Goal: Transaction & Acquisition: Purchase product/service

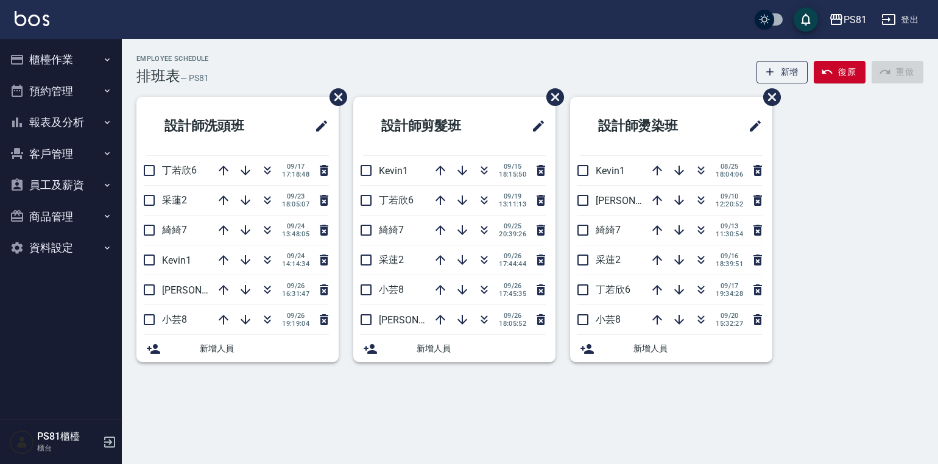
click at [99, 58] on button "櫃檯作業" at bounding box center [61, 60] width 112 height 32
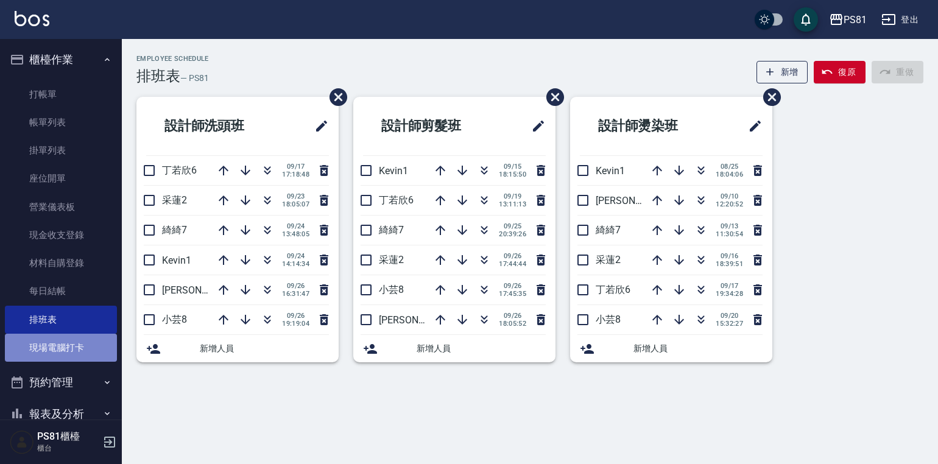
click at [60, 338] on link "現場電腦打卡" at bounding box center [61, 348] width 112 height 28
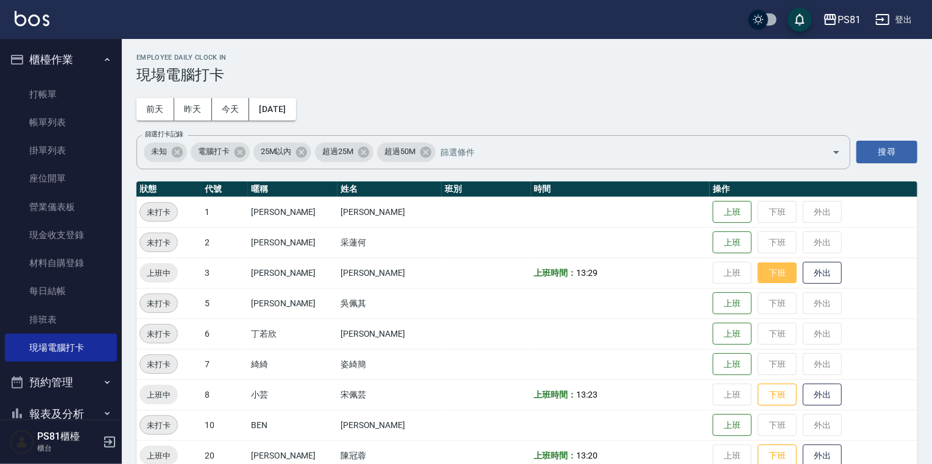
click at [757, 272] on button "下班" at bounding box center [776, 272] width 39 height 21
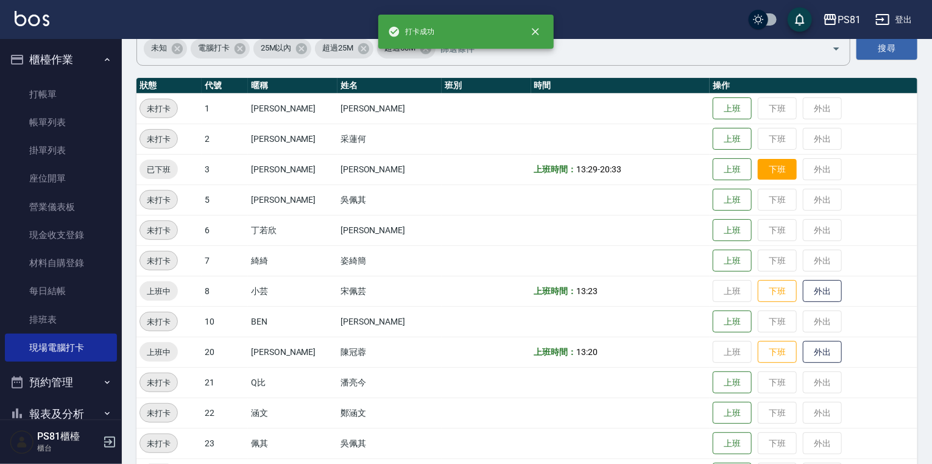
scroll to position [122, 0]
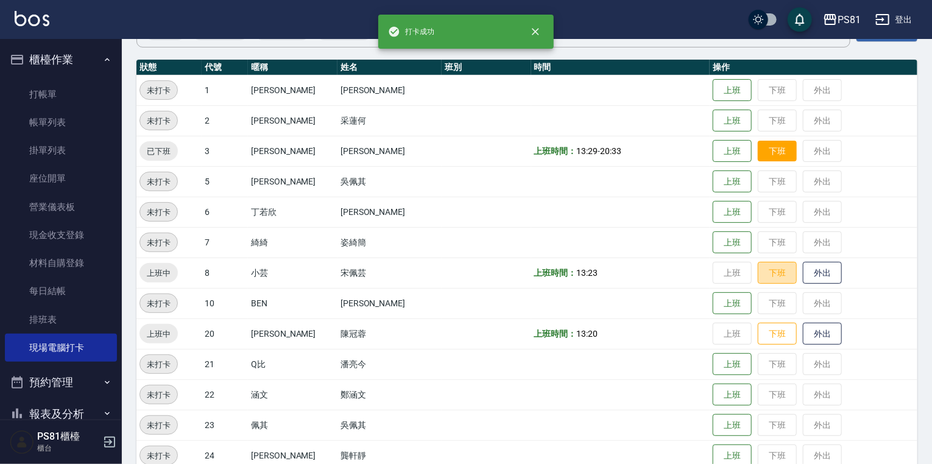
click at [757, 272] on button "下班" at bounding box center [776, 273] width 39 height 23
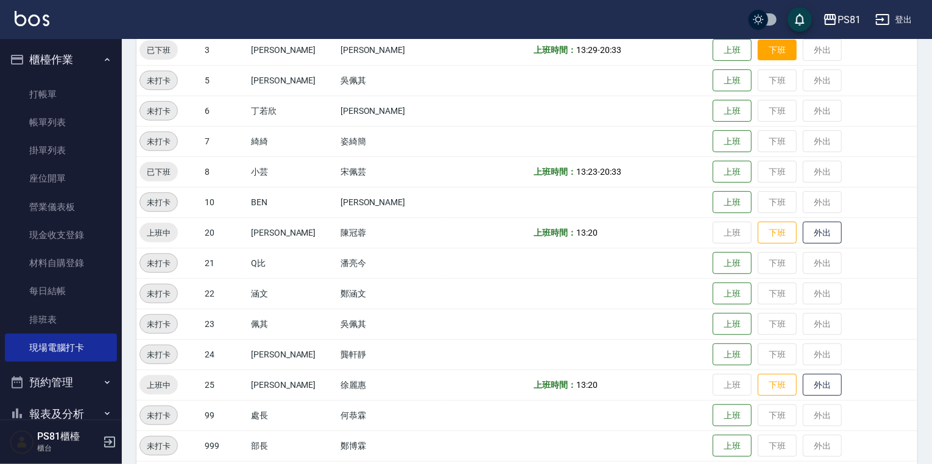
scroll to position [244, 0]
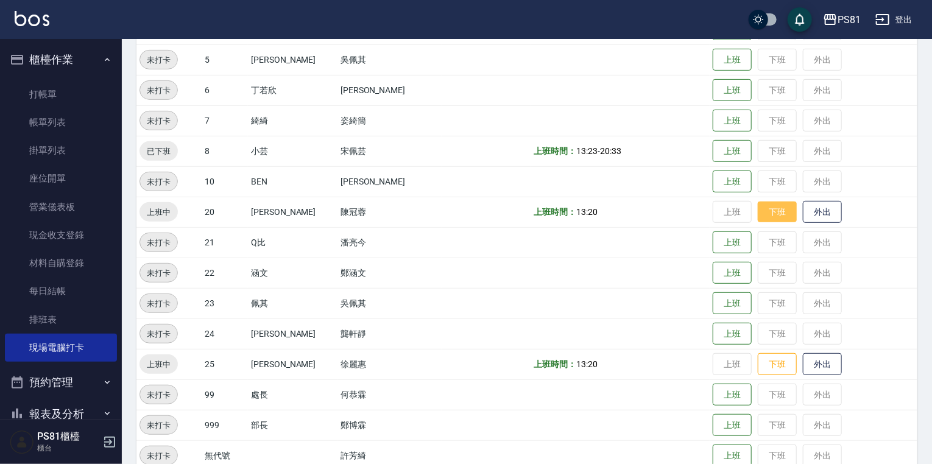
click at [757, 217] on button "下班" at bounding box center [776, 212] width 39 height 21
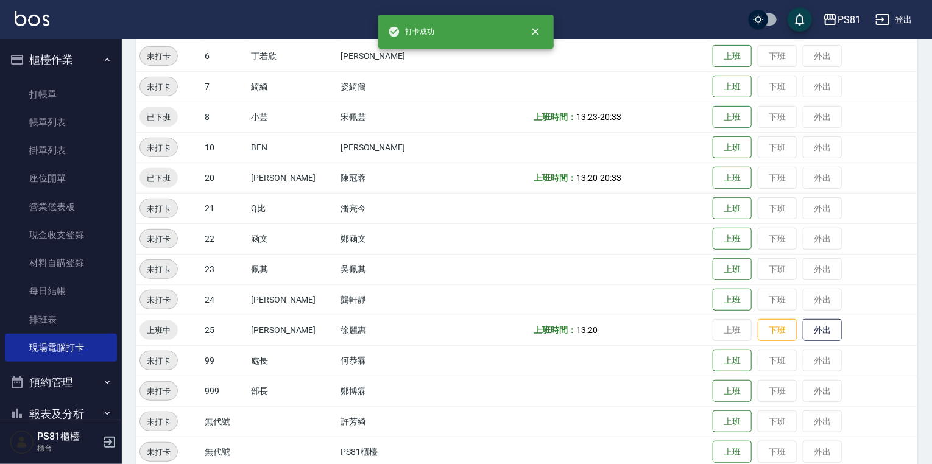
scroll to position [295, 0]
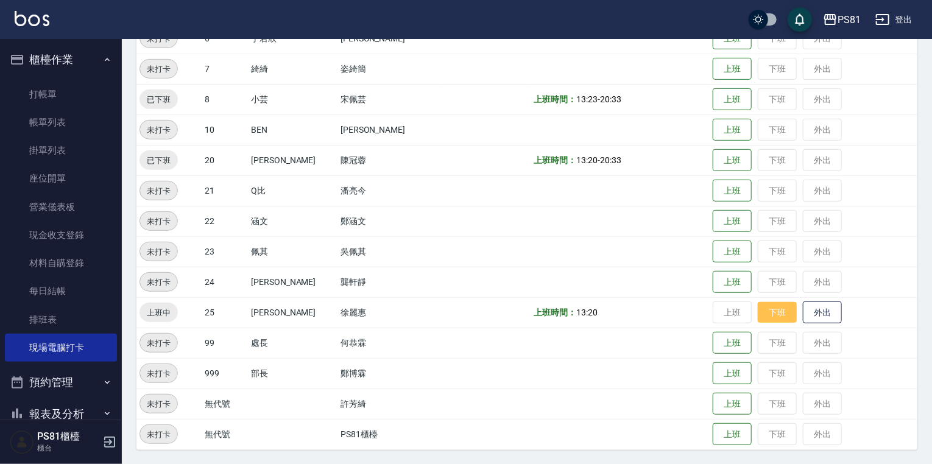
click at [767, 315] on button "下班" at bounding box center [776, 312] width 39 height 21
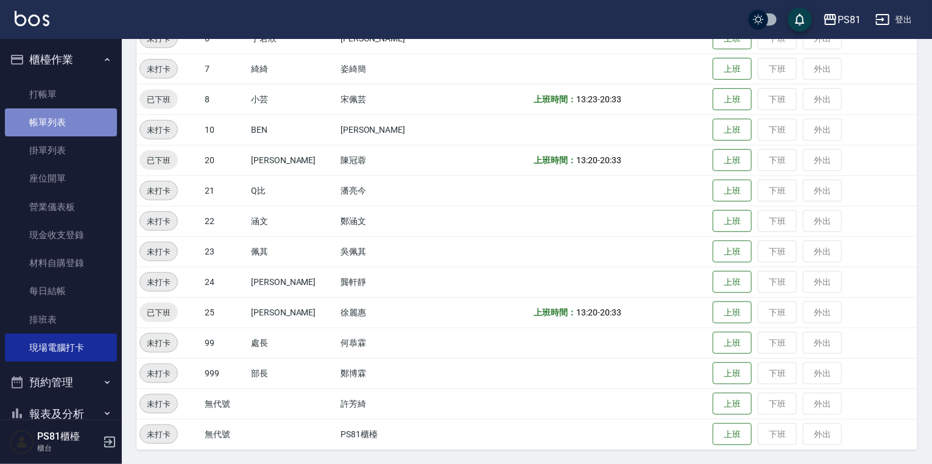
click at [66, 116] on link "帳單列表" at bounding box center [61, 122] width 112 height 28
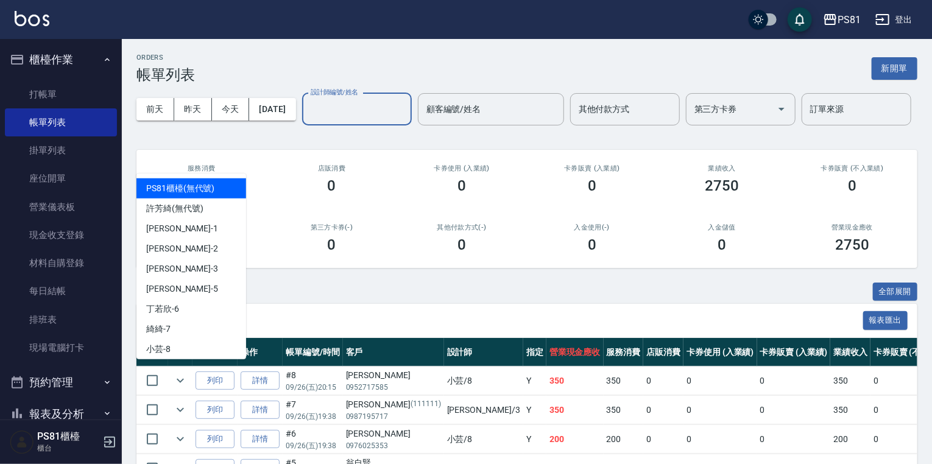
click at [307, 120] on input "設計師編號/姓名" at bounding box center [356, 109] width 99 height 21
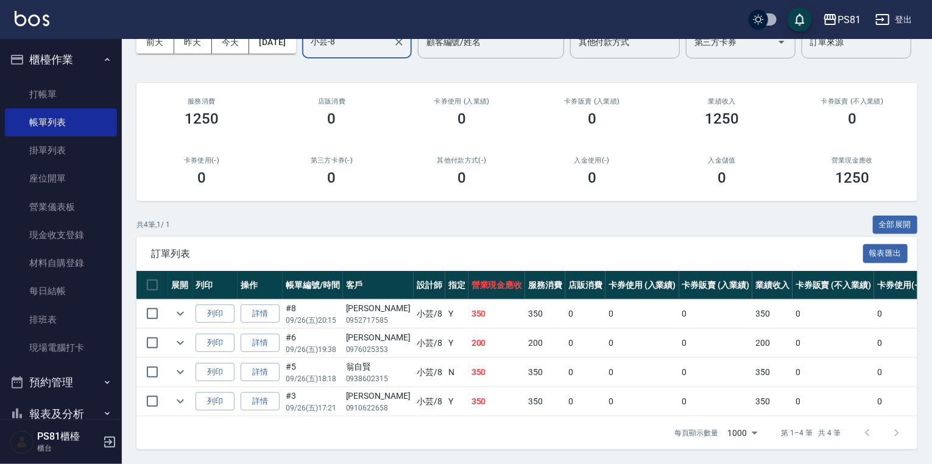
scroll to position [114, 0]
type input "小芸-8"
drag, startPoint x: 346, startPoint y: 330, endPoint x: 390, endPoint y: 342, distance: 45.3
click at [390, 342] on tr "列印 詳情 #6 09/26 (五) 19:38 [PERSON_NAME] 0976025353 小芸 /8 Y 200 200 0 0 0 200 0 0…" at bounding box center [648, 343] width 1025 height 29
click at [413, 358] on td "小芸 /8" at bounding box center [429, 372] width 32 height 29
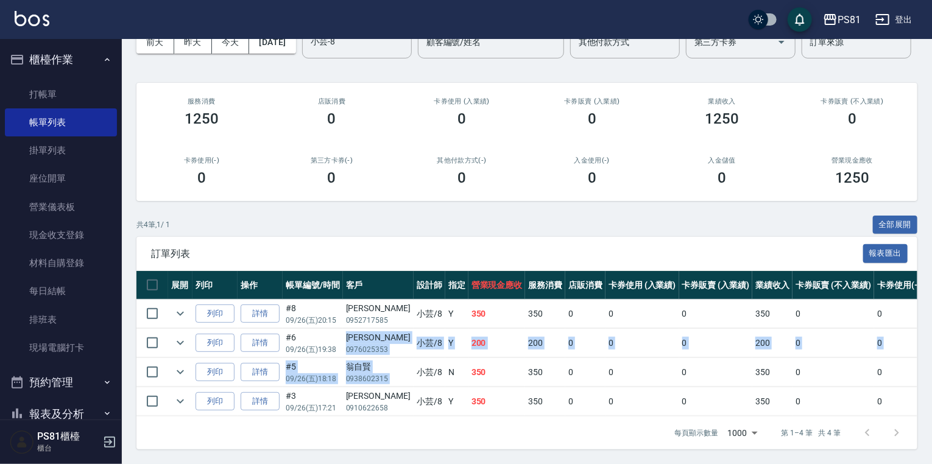
drag, startPoint x: 348, startPoint y: 329, endPoint x: 390, endPoint y: 361, distance: 52.6
click at [390, 361] on tbody "列印 詳情 #8 09/26 (五) 20:15 [PERSON_NAME]0952717585 小芸 /8 Y 350 350 0 0 0 350 0 0 …" at bounding box center [648, 358] width 1025 height 117
click at [413, 358] on td "小芸 /8" at bounding box center [429, 372] width 32 height 29
click at [413, 346] on td "小芸 /8" at bounding box center [429, 343] width 32 height 29
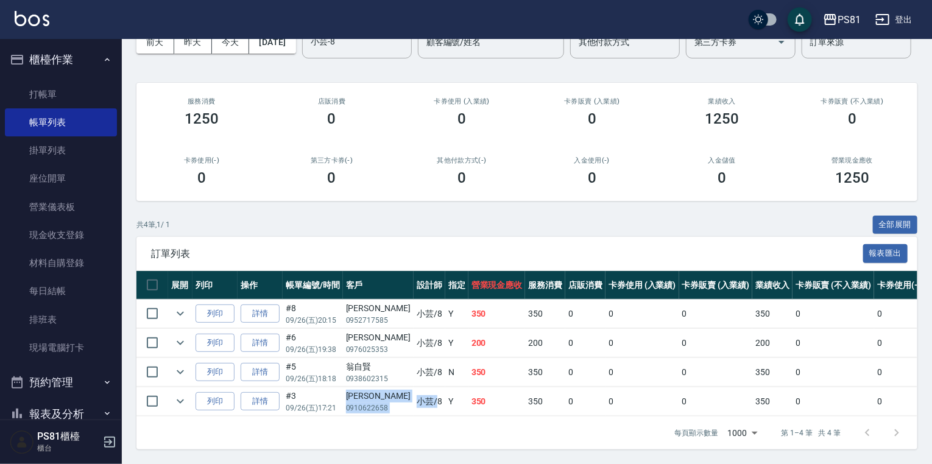
drag, startPoint x: 348, startPoint y: 387, endPoint x: 409, endPoint y: 395, distance: 61.9
click at [412, 388] on tr "列印 詳情 #3 09/26 (五) 17:21 [PERSON_NAME]0910622658 小芸 /8 Y 350 350 0 0 0 350 0 0 …" at bounding box center [648, 401] width 1025 height 29
click at [413, 396] on td "小芸 /8" at bounding box center [429, 401] width 32 height 29
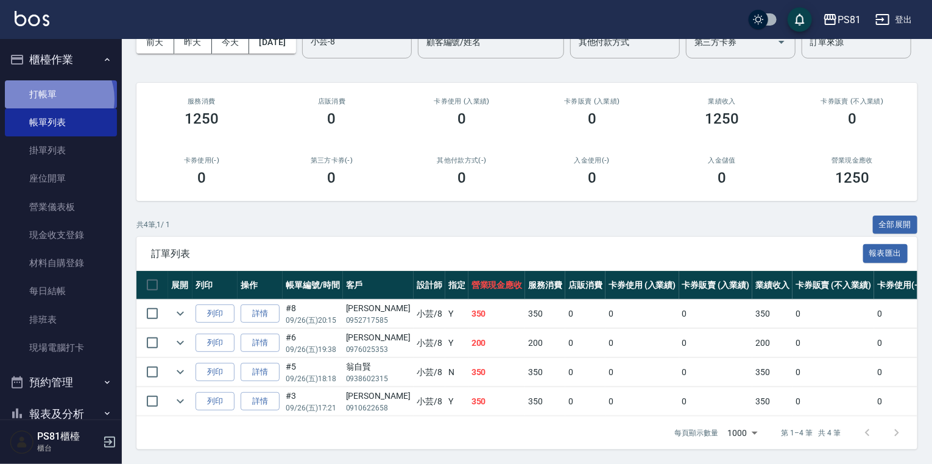
click at [55, 99] on link "打帳單" at bounding box center [61, 94] width 112 height 28
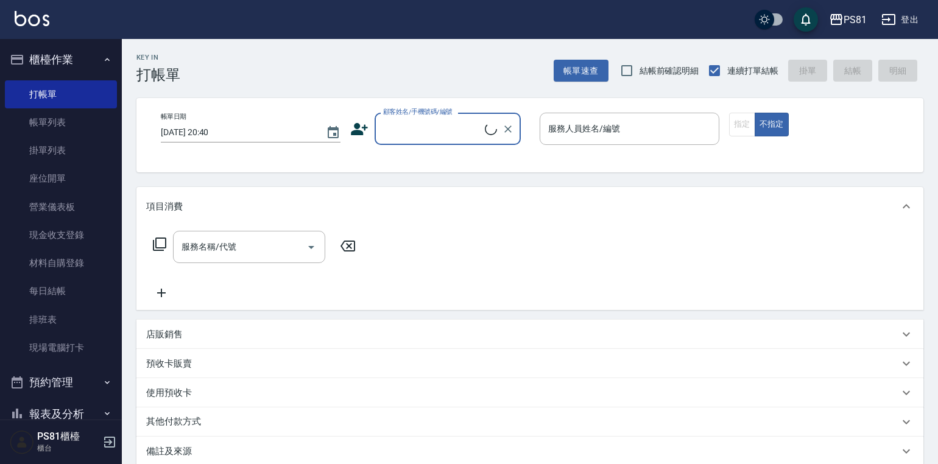
click at [207, 83] on div "Key In 打帳單 帳單速查 結帳前確認明細 連續打單結帳 掛單 結帳 明細 帳單日期 [DATE] 20:40 顧客姓名/手機號碼/編號 顧客姓名/手機號…" at bounding box center [530, 318] width 816 height 559
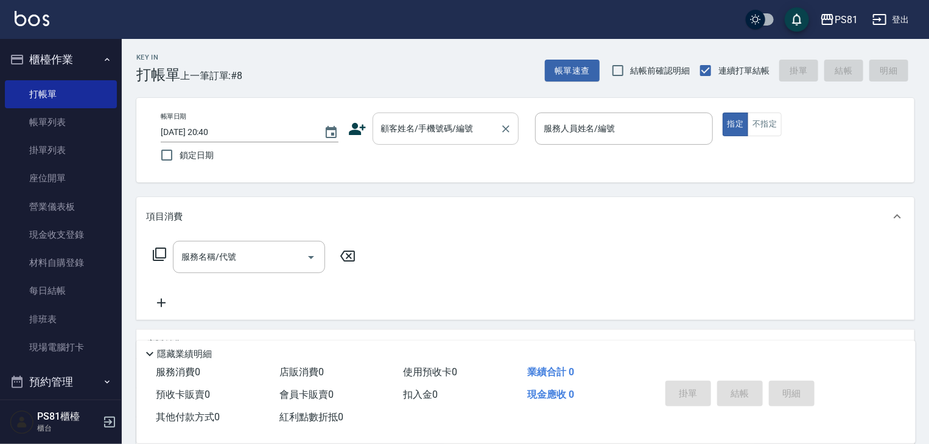
click at [382, 120] on div "顧客姓名/手機號碼/編號 顧客姓名/手機號碼/編號" at bounding box center [446, 129] width 146 height 32
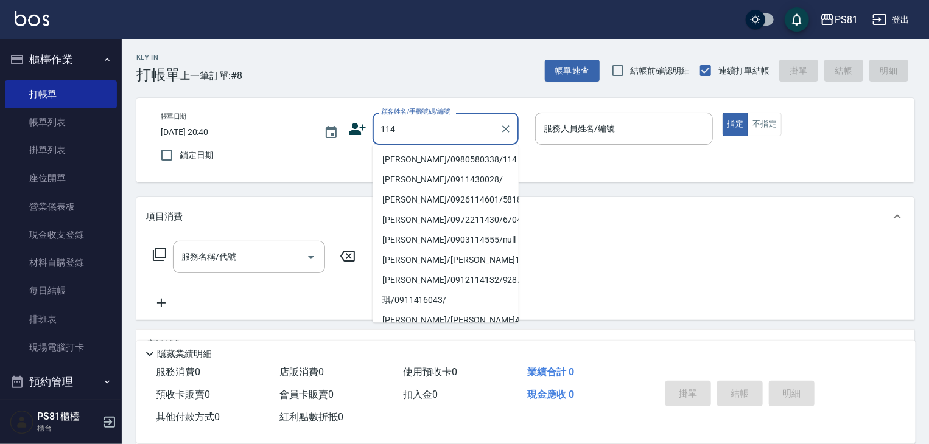
type input "[PERSON_NAME]/0980580338/114"
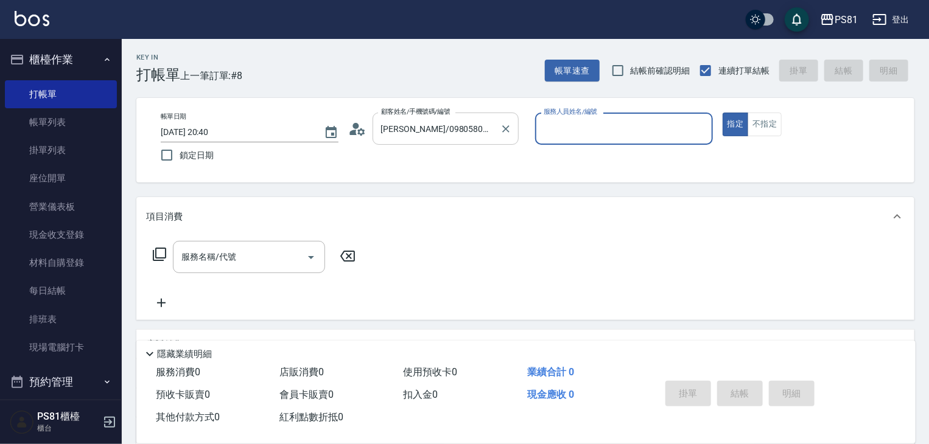
type input "采蓮-2"
click at [723, 113] on button "指定" at bounding box center [736, 125] width 26 height 24
type button "true"
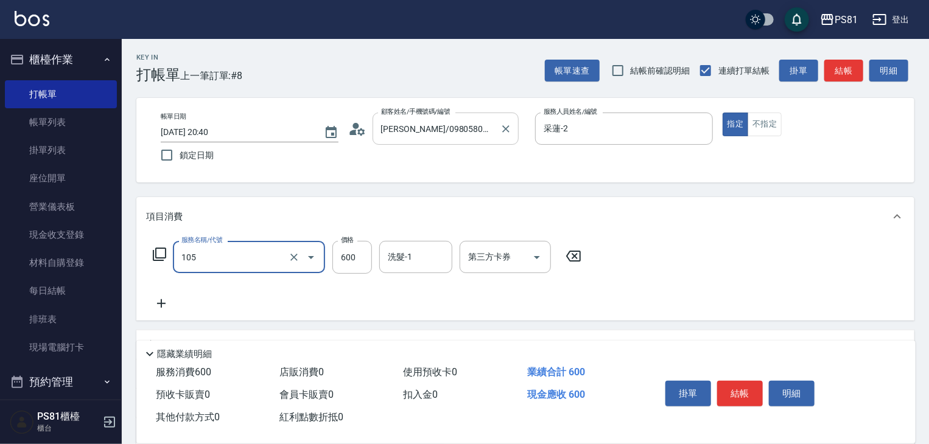
type input "A級洗剪600(105)"
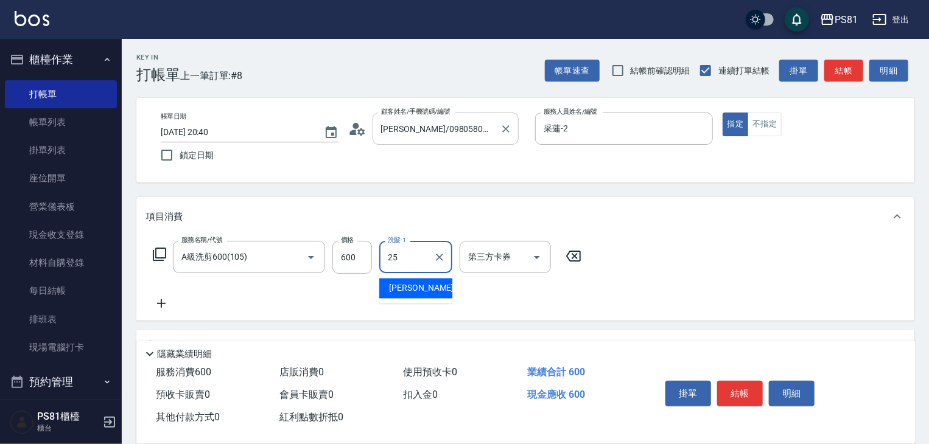
type input "[PERSON_NAME]-25"
click at [647, 317] on div "服務名稱/代號 A級洗剪600(105) 服務名稱/代號 價格 600 價格 洗髮-1 [PERSON_NAME]-25 洗髮-1 第三方卡券 第三方卡券" at bounding box center [525, 278] width 778 height 85
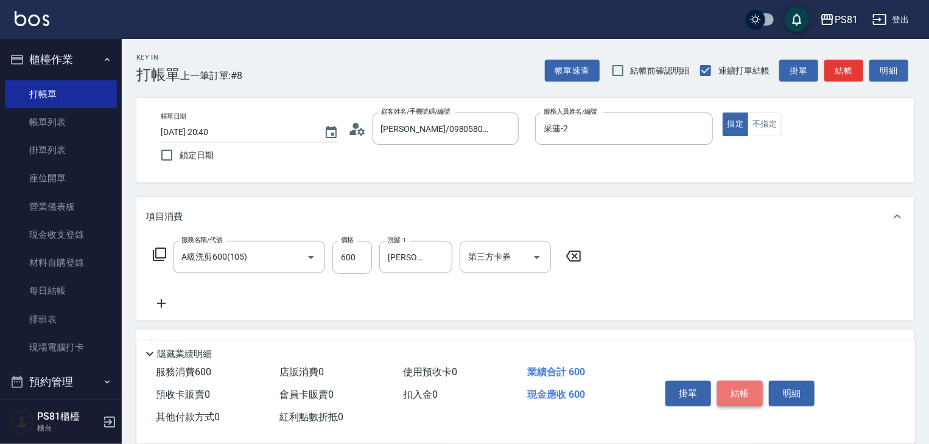
click at [742, 398] on button "結帳" at bounding box center [740, 394] width 46 height 26
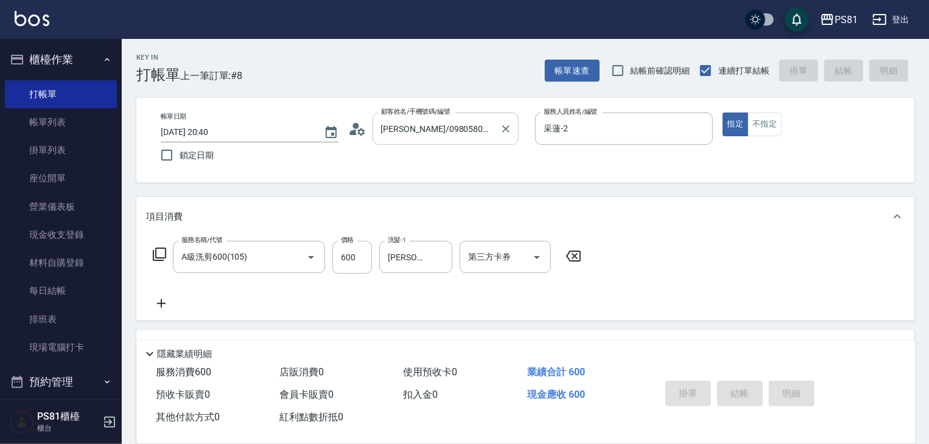
type input "[DATE] 20:53"
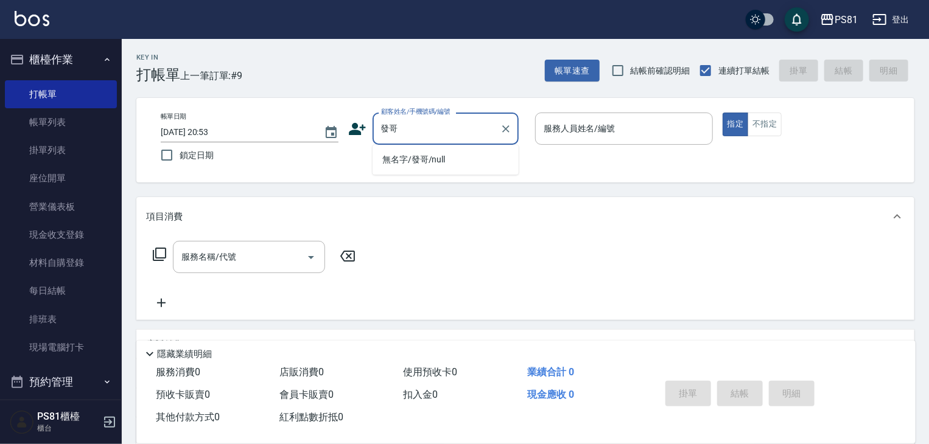
type input "無名字/發哥/null"
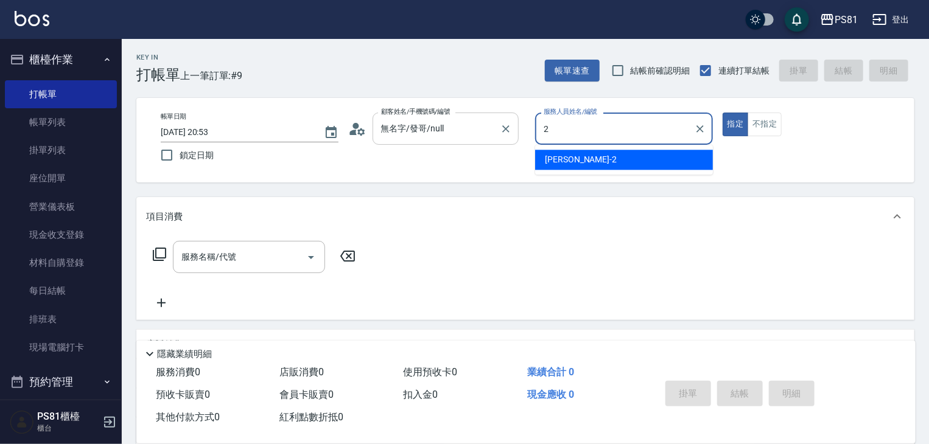
type input "采蓮-2"
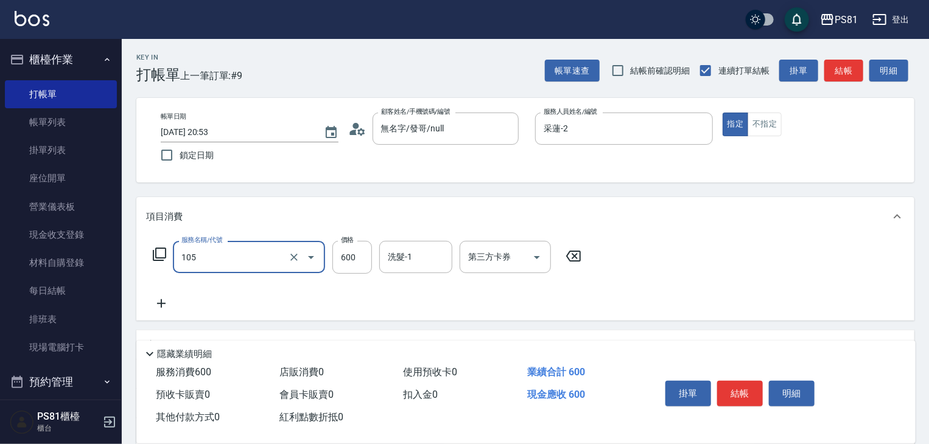
type input "A級洗剪600(105)"
click at [855, 99] on div "帳單日期 [DATE] 20:53 鎖定日期 顧客姓名/手機號碼/編號 無名字/發哥/null 顧客姓名/手機號碼/編號 服務人員姓名/編號 [PERSON_…" at bounding box center [525, 140] width 778 height 85
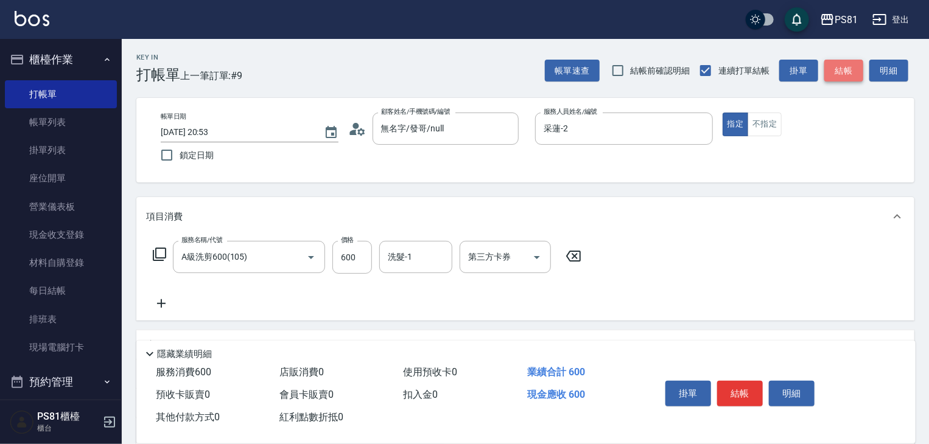
click at [849, 71] on button "結帳" at bounding box center [843, 71] width 39 height 23
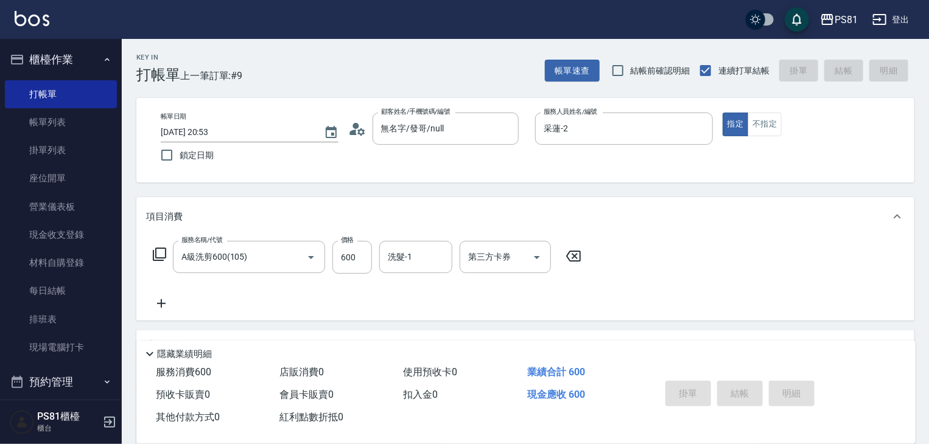
type input "[DATE] 20:54"
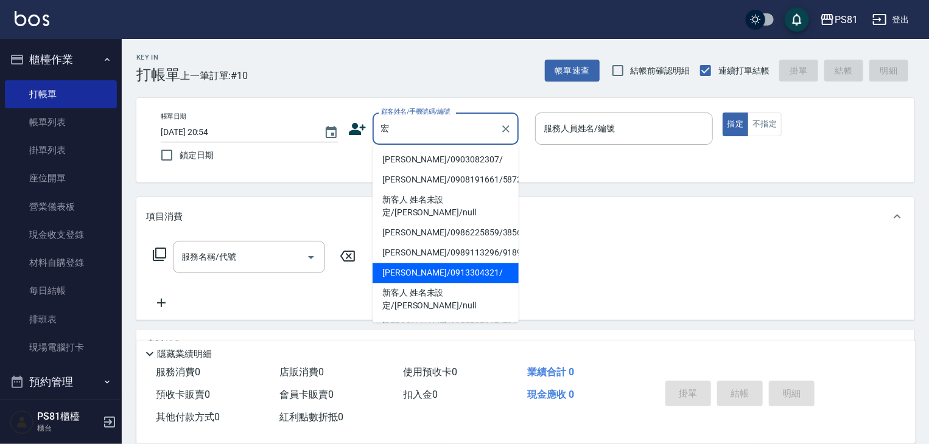
click at [502, 263] on li "[PERSON_NAME]/0913304321/" at bounding box center [446, 273] width 146 height 20
type input "[PERSON_NAME]/0913304321/"
type input "采蓮-2"
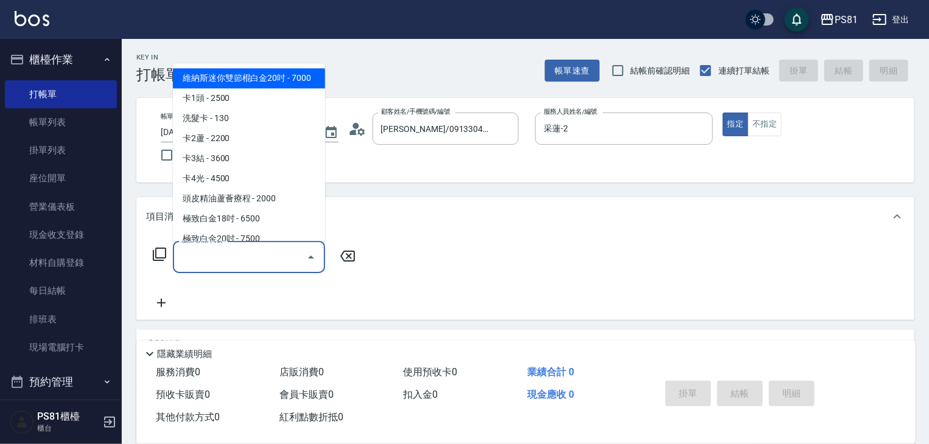
click at [280, 255] on input "服務名稱/代號" at bounding box center [239, 257] width 123 height 21
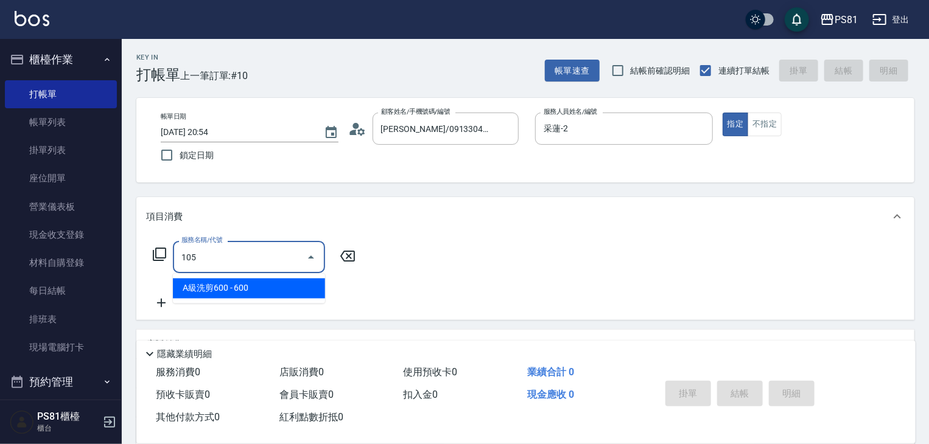
type input "A級洗剪600(105)"
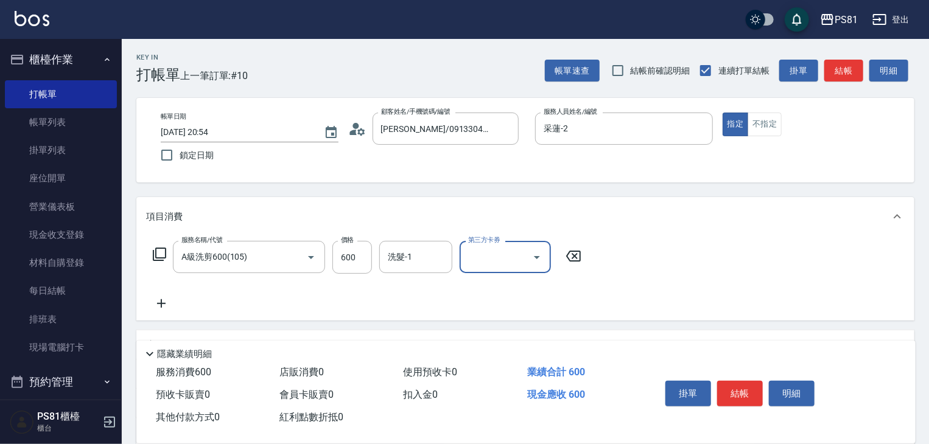
click at [468, 312] on div "服務名稱/代號 A級洗剪600(105) 服務名稱/代號 價格 600 價格 洗髮-1 洗髮-1 第三方卡券 第三方卡券" at bounding box center [525, 278] width 778 height 85
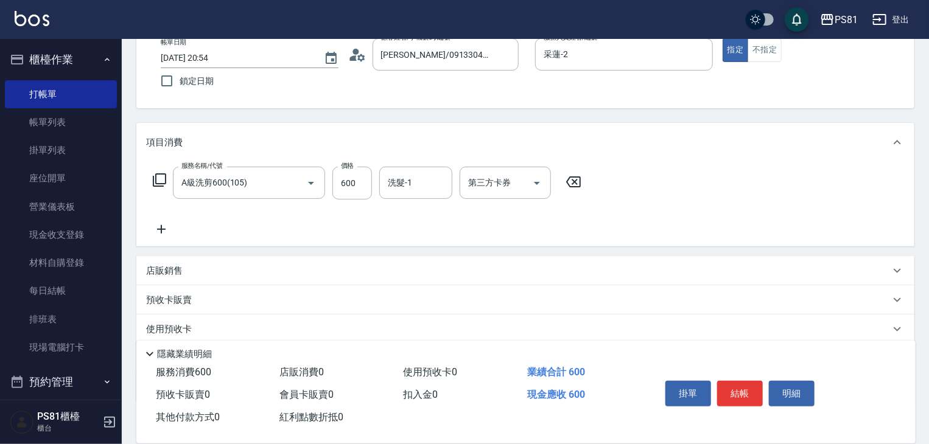
scroll to position [149, 0]
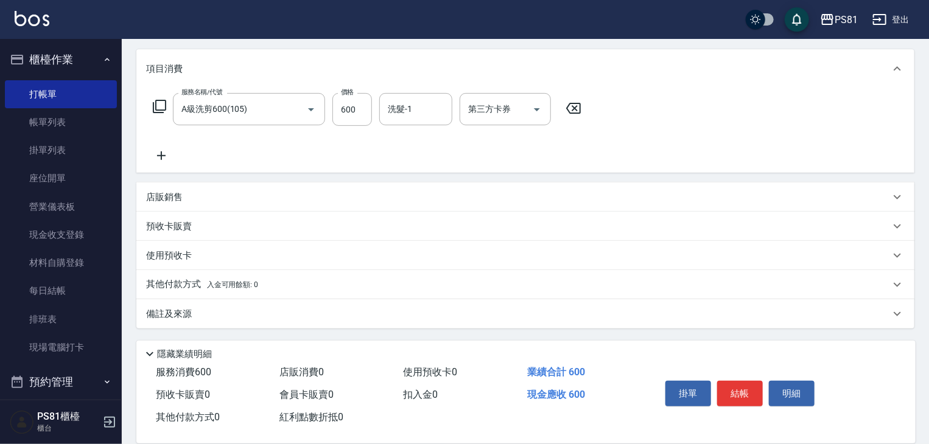
click at [273, 192] on div "店販銷售" at bounding box center [518, 197] width 744 height 13
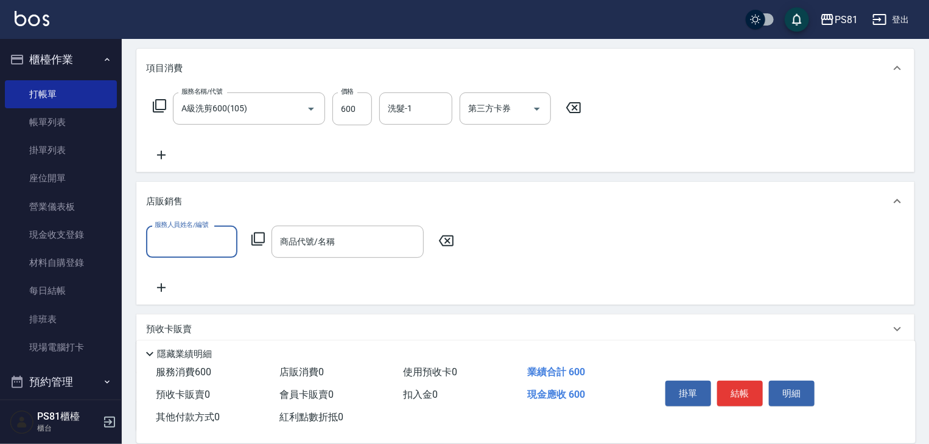
scroll to position [0, 0]
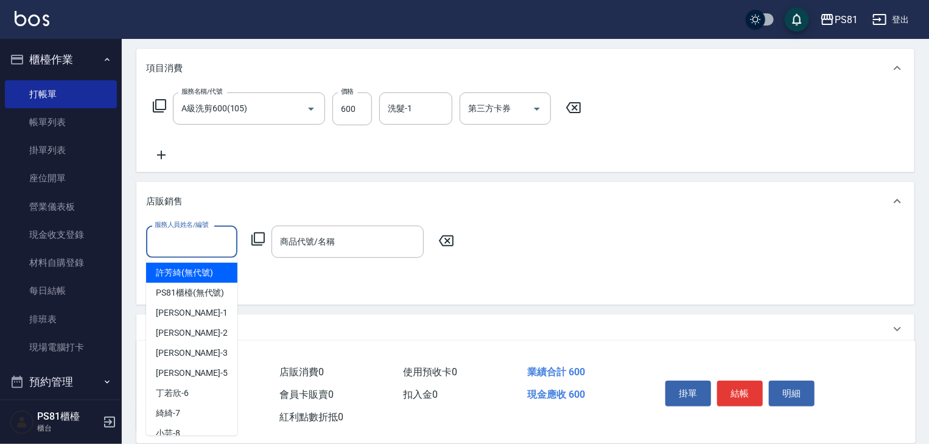
click at [216, 241] on input "服務人員姓名/編號" at bounding box center [192, 241] width 80 height 21
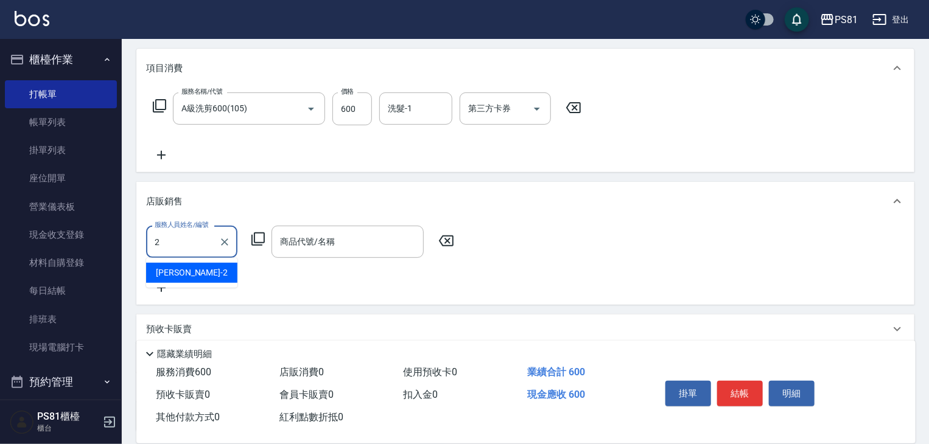
type input "采蓮-2"
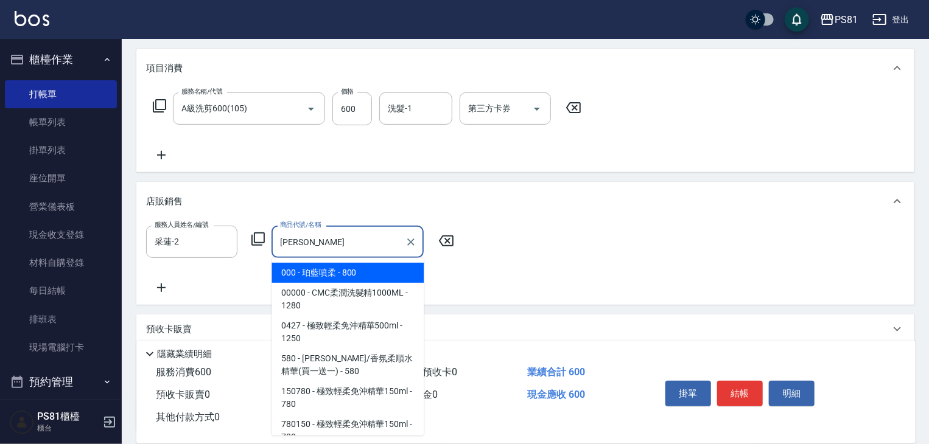
click at [287, 272] on span "000 - 珀藍噴柔 - 800" at bounding box center [348, 273] width 152 height 20
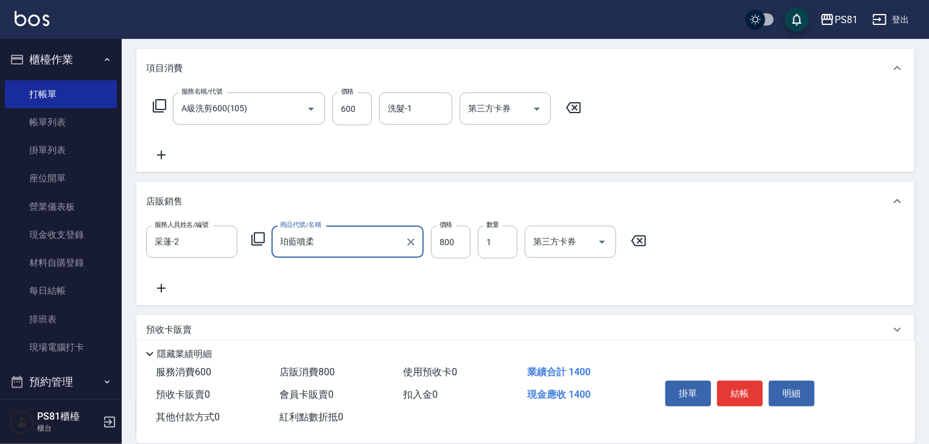
type input "珀藍噴柔"
click at [393, 287] on div "服務人員姓名/編號 [PERSON_NAME]-2 服務人員姓名/編號 商品代號/名稱 珀藍噴柔 商品代號/名稱 價格 800 價格 數量 1 數量 第三方卡…" at bounding box center [525, 261] width 759 height 70
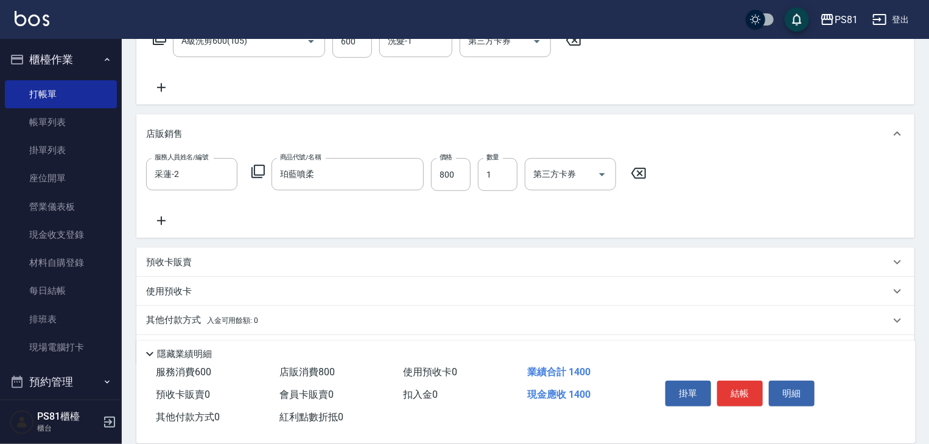
scroll to position [252, 0]
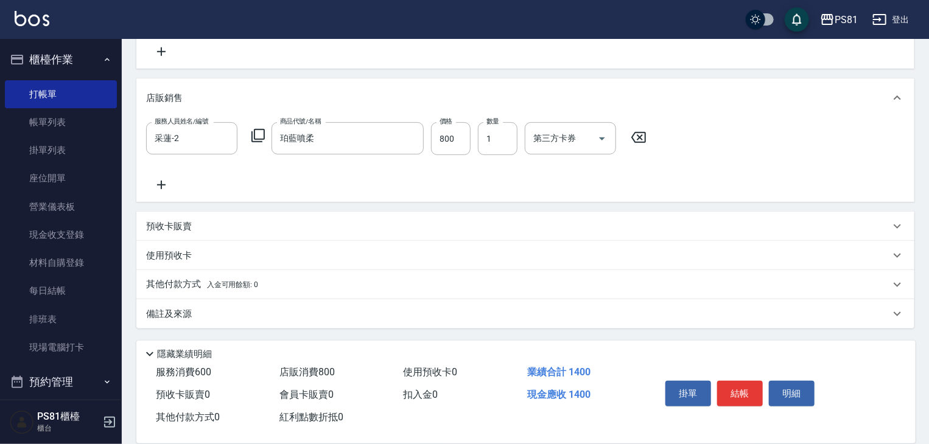
click at [202, 283] on p "其他付款方式 入金可用餘額: 0" at bounding box center [202, 284] width 112 height 13
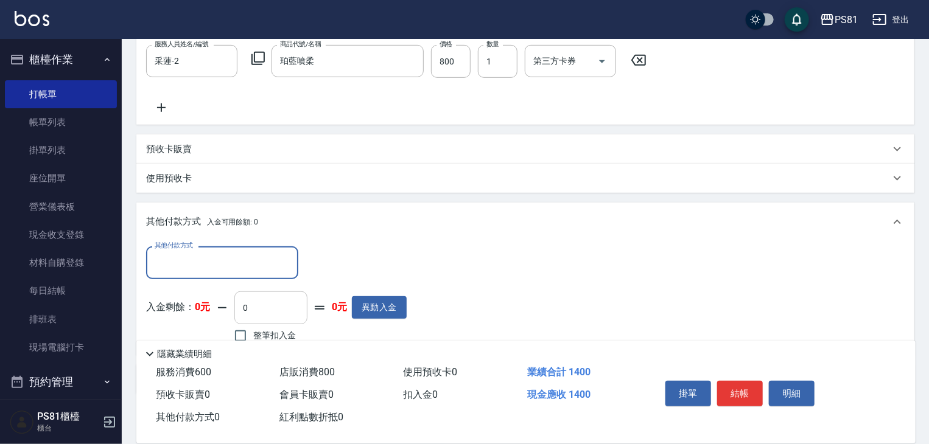
scroll to position [395, 0]
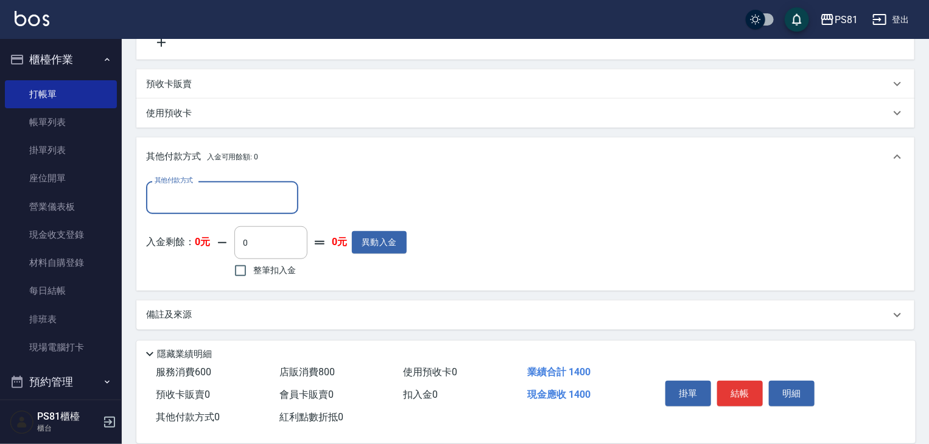
click at [246, 212] on div "其他付款方式" at bounding box center [222, 197] width 152 height 32
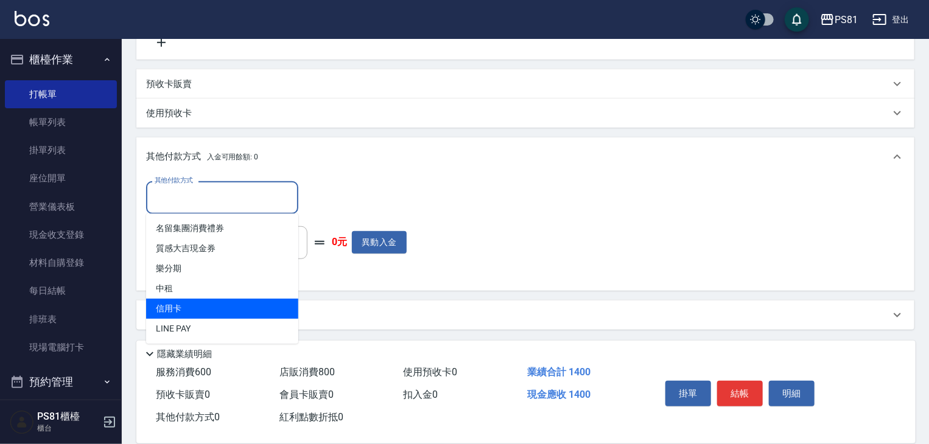
click at [222, 300] on span "信用卡" at bounding box center [222, 309] width 152 height 20
type input "信用卡"
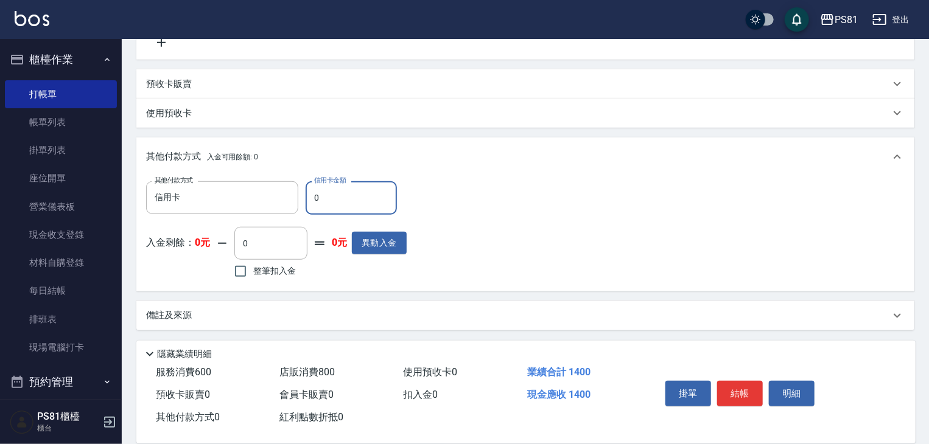
click at [326, 204] on input "0" at bounding box center [351, 197] width 91 height 33
type input "1400"
drag, startPoint x: 463, startPoint y: 255, endPoint x: 549, endPoint y: 277, distance: 89.3
click at [466, 255] on div "其他付款方式 信用卡 其他付款方式 信用卡金額 1400 信用卡金額 入金剩餘： 0元 0 ​ 整筆扣入金 0元 異動入金" at bounding box center [525, 231] width 759 height 100
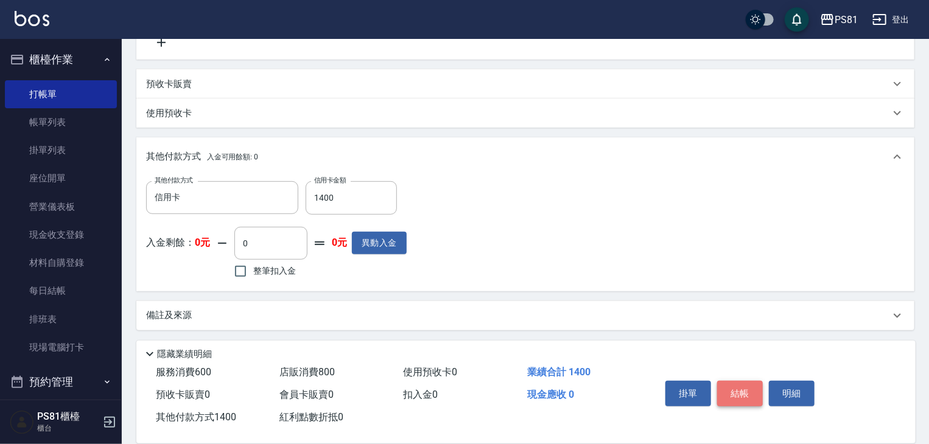
click at [750, 383] on button "結帳" at bounding box center [740, 394] width 46 height 26
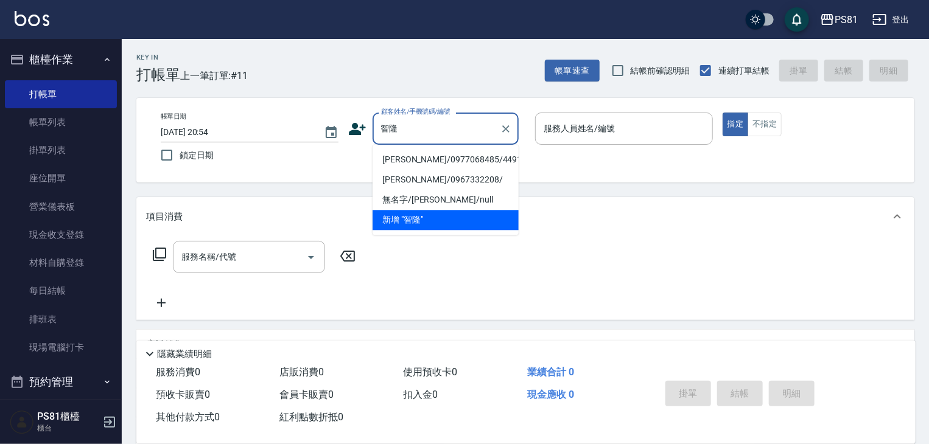
click at [440, 159] on li "[PERSON_NAME]/0977068485/4491" at bounding box center [446, 160] width 146 height 20
type input "[PERSON_NAME]/0977068485/4491"
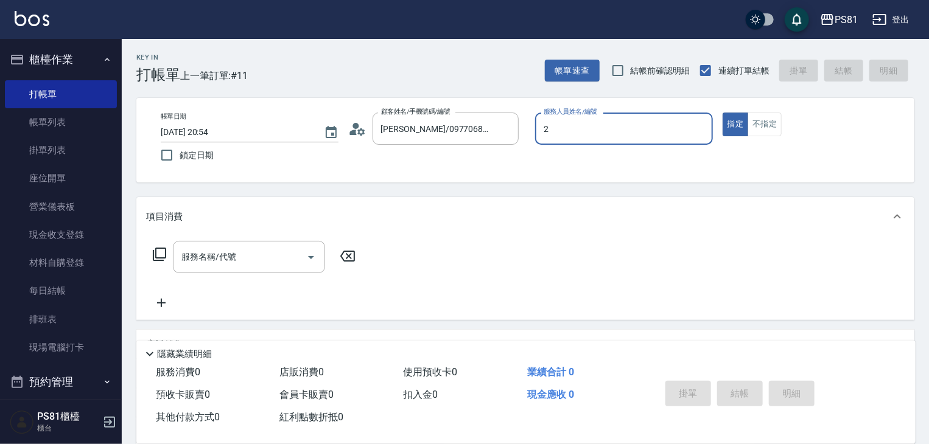
type input "采蓮-2"
click at [295, 255] on input "服務名稱/代號" at bounding box center [239, 257] width 123 height 21
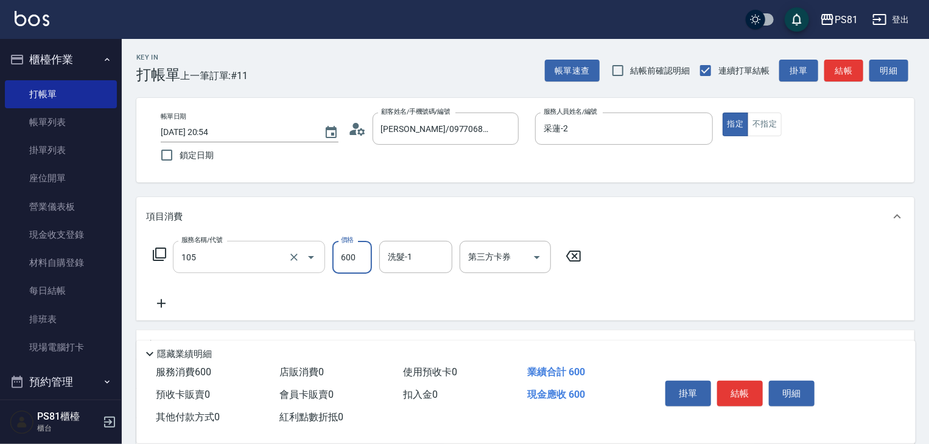
type input "A級洗剪600(105)"
click at [539, 298] on div "服務名稱/代號 A級洗剪600(105) 服務名稱/代號 價格 600 價格 洗髮-1 洗髮-1 第三方卡券 第三方卡券" at bounding box center [367, 276] width 443 height 70
click at [743, 395] on button "結帳" at bounding box center [740, 394] width 46 height 26
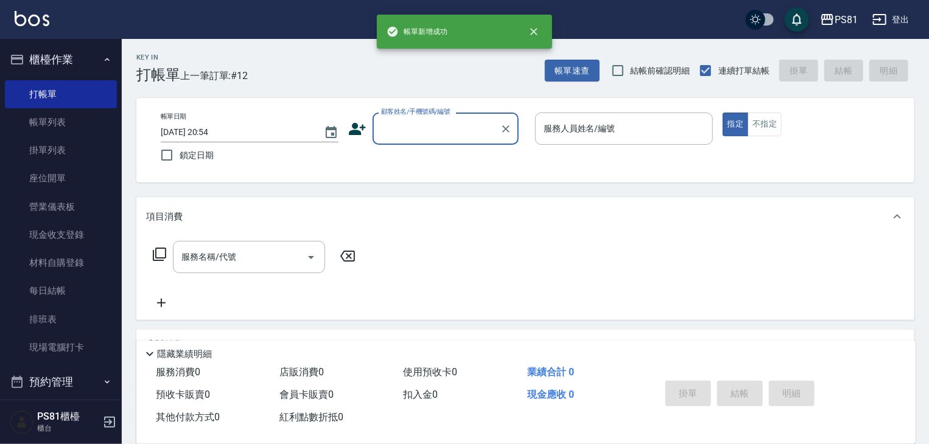
drag, startPoint x: 52, startPoint y: 118, endPoint x: 111, endPoint y: 111, distance: 59.4
click at [52, 118] on link "帳單列表" at bounding box center [61, 122] width 112 height 28
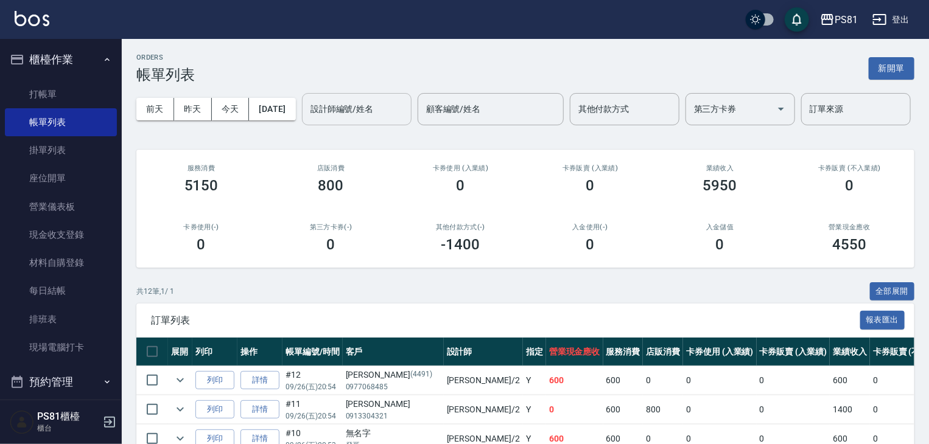
click at [307, 120] on input "設計師編號/姓名" at bounding box center [356, 109] width 99 height 21
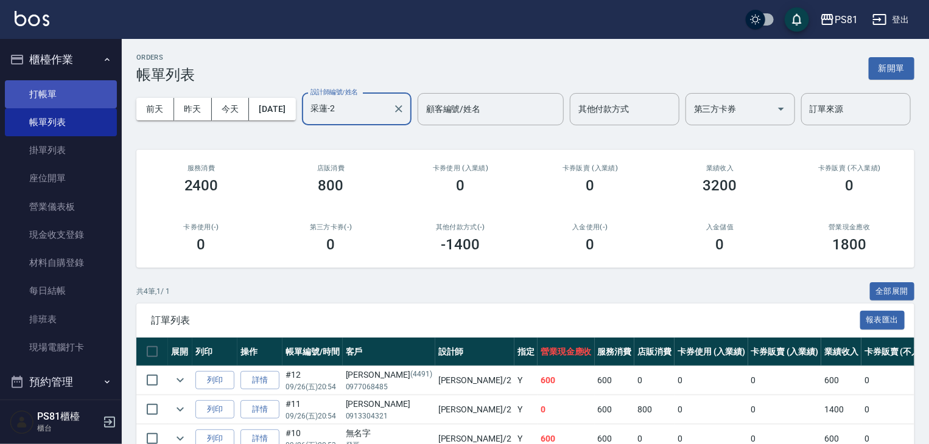
type input "采蓮-2"
click at [102, 91] on link "打帳單" at bounding box center [61, 94] width 112 height 28
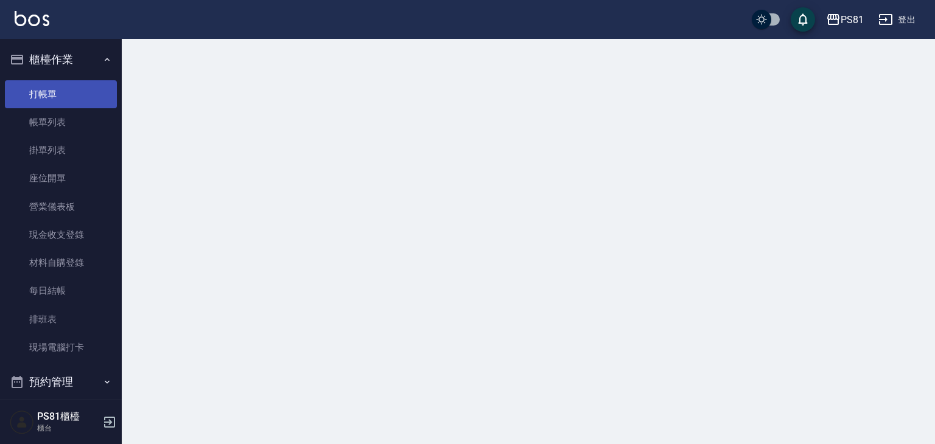
click at [102, 91] on link "打帳單" at bounding box center [61, 94] width 112 height 28
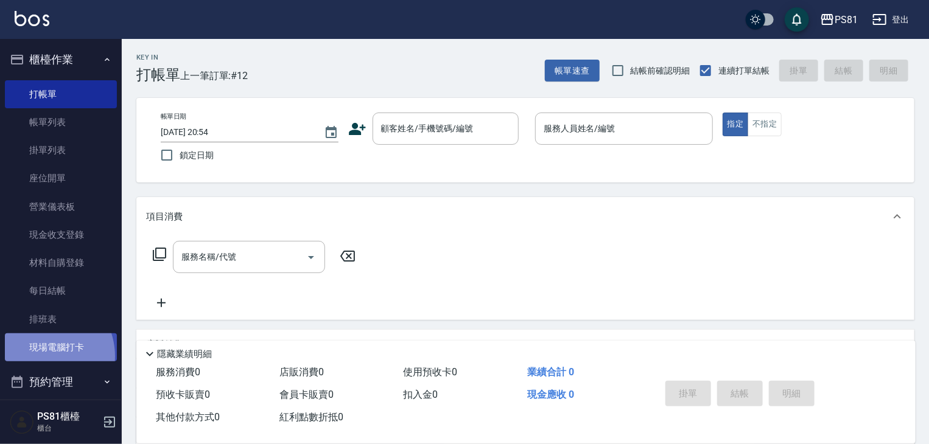
click at [39, 357] on link "現場電腦打卡" at bounding box center [61, 348] width 112 height 28
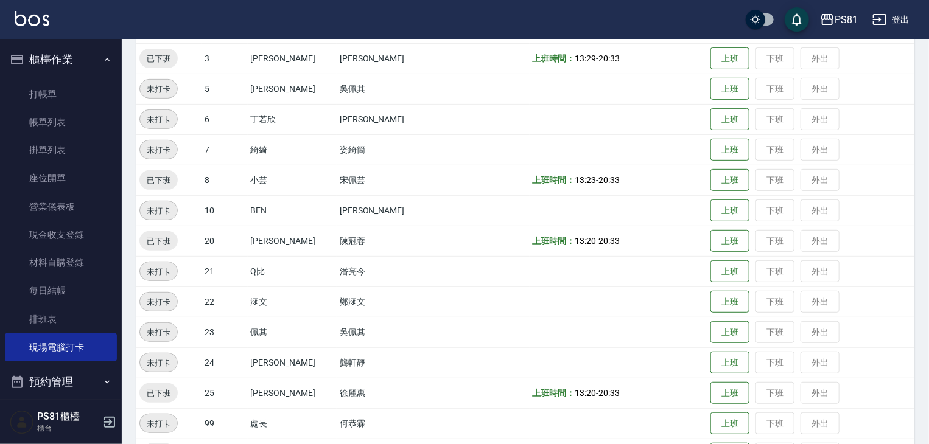
scroll to position [315, 0]
